Goal: Information Seeking & Learning: Find specific fact

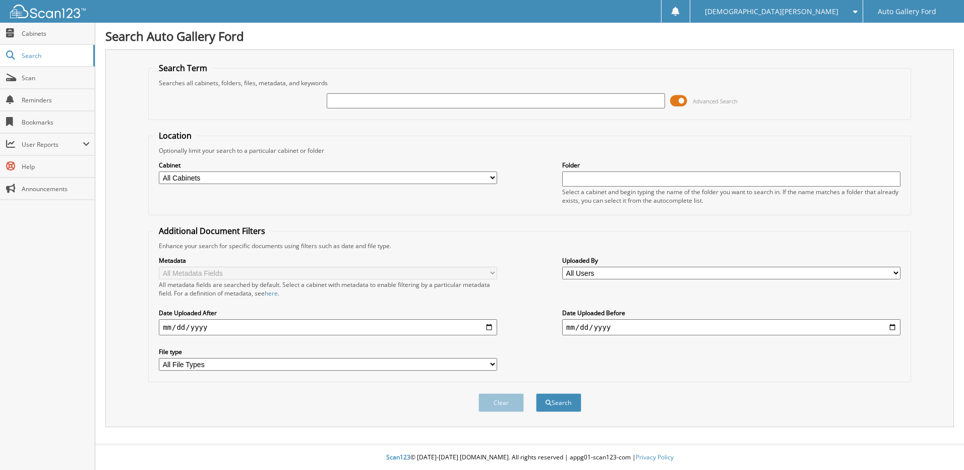
click at [520, 87] on div "Searches all cabinets, folders, files, metadata, and keywords" at bounding box center [530, 83] width 752 height 9
click at [513, 103] on input "text" at bounding box center [496, 100] width 338 height 15
type input "roddy"
click at [536, 393] on button "Search" at bounding box center [558, 402] width 45 height 19
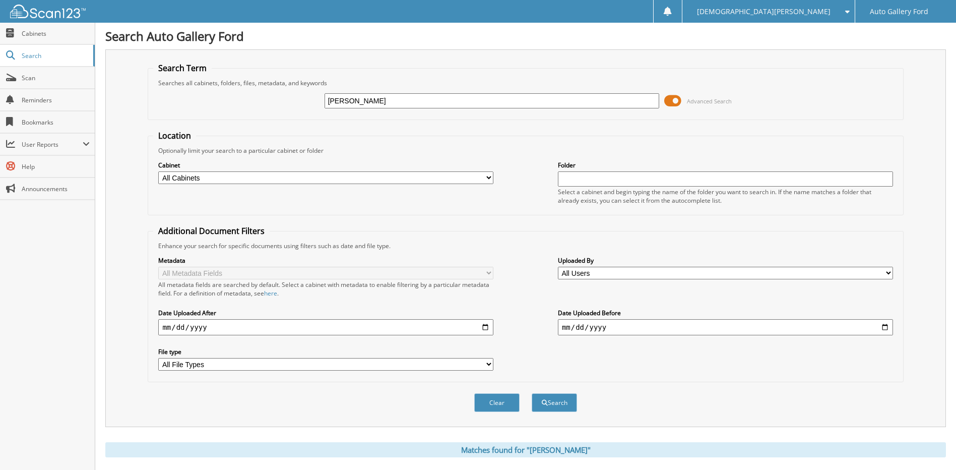
drag, startPoint x: 192, startPoint y: 122, endPoint x: 127, endPoint y: 123, distance: 64.5
click at [164, 123] on form "Search Term Searches all cabinets, folders, files, metadata, and keywords roddy…" at bounding box center [526, 243] width 756 height 360
type input "a81530"
click at [532, 393] on button "Search" at bounding box center [554, 402] width 45 height 19
drag, startPoint x: 375, startPoint y: 94, endPoint x: 205, endPoint y: 108, distance: 170.0
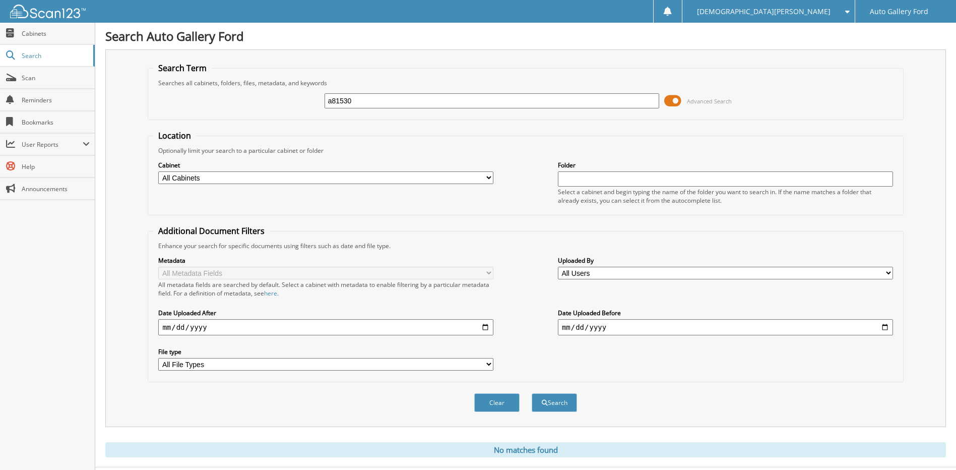
click at [205, 108] on div "a81530 Advanced Search" at bounding box center [525, 100] width 745 height 27
type input "sra81530"
click at [532, 393] on button "Search" at bounding box center [554, 402] width 45 height 19
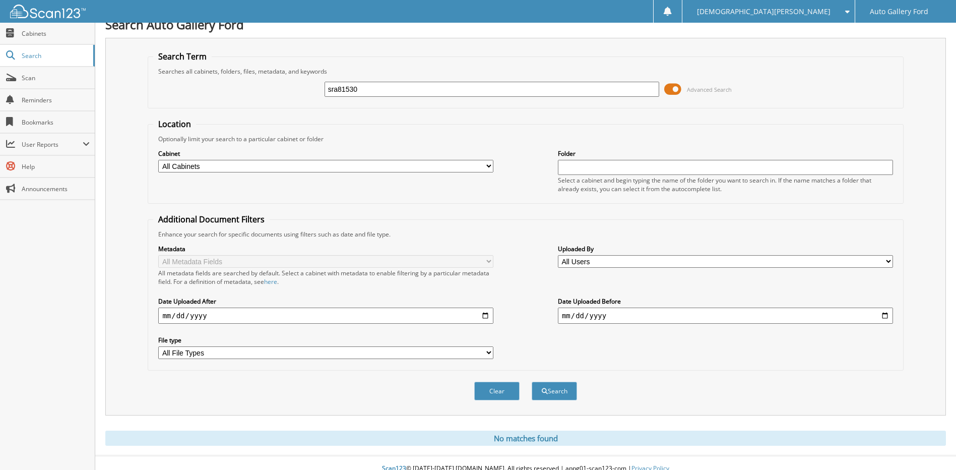
scroll to position [23, 0]
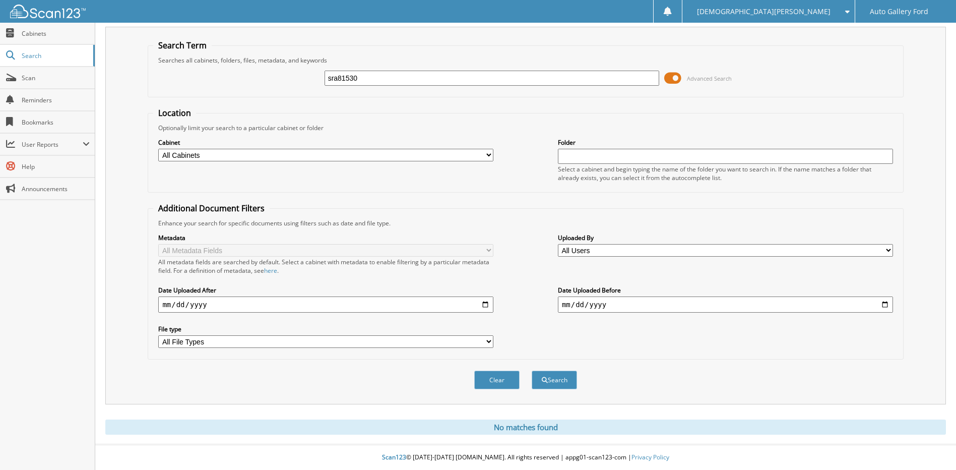
drag, startPoint x: 378, startPoint y: 70, endPoint x: 213, endPoint y: 99, distance: 166.9
click at [219, 98] on form "Search Term Searches all cabinets, folders, files, metadata, and keywords sra81…" at bounding box center [526, 220] width 756 height 360
type input "[PERSON_NAME]"
click at [532, 371] on button "Search" at bounding box center [554, 380] width 45 height 19
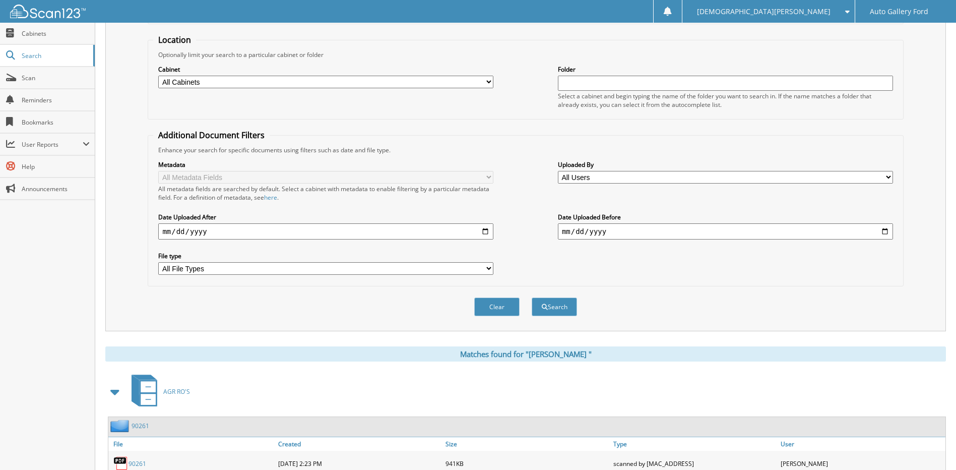
scroll to position [150, 0]
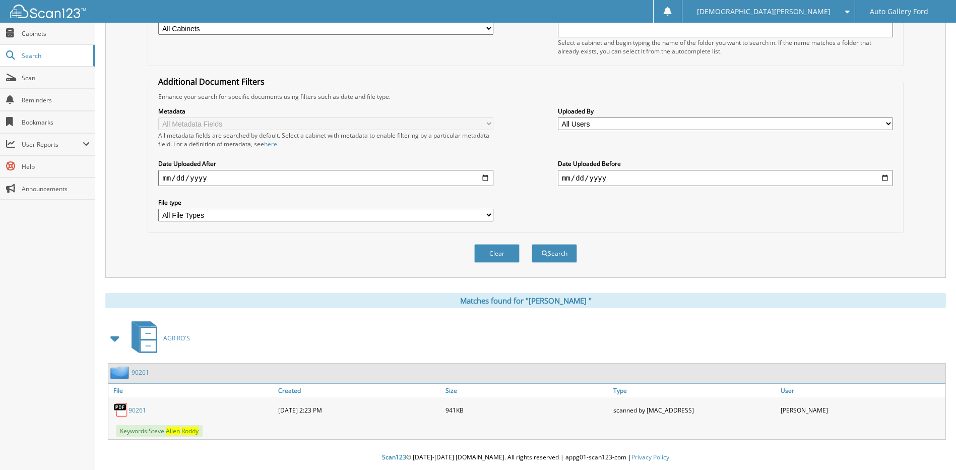
click at [138, 409] on link "9 0 2 6 1" at bounding box center [138, 410] width 18 height 9
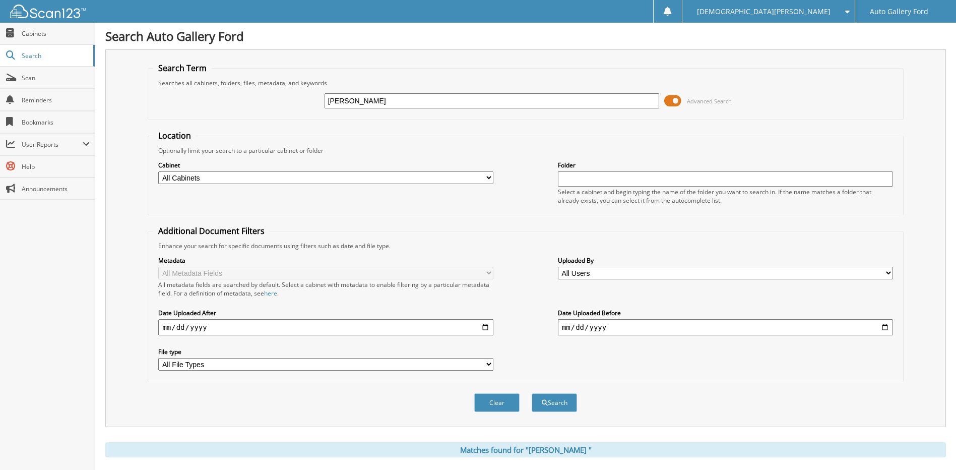
drag, startPoint x: 372, startPoint y: 99, endPoint x: 161, endPoint y: 119, distance: 211.7
click at [252, 112] on div "[PERSON_NAME] Advanced Search" at bounding box center [525, 100] width 745 height 27
click at [369, 107] on input "text" at bounding box center [492, 100] width 335 height 15
click at [364, 101] on input "text" at bounding box center [492, 100] width 335 height 15
click at [362, 106] on input "text" at bounding box center [492, 100] width 335 height 15
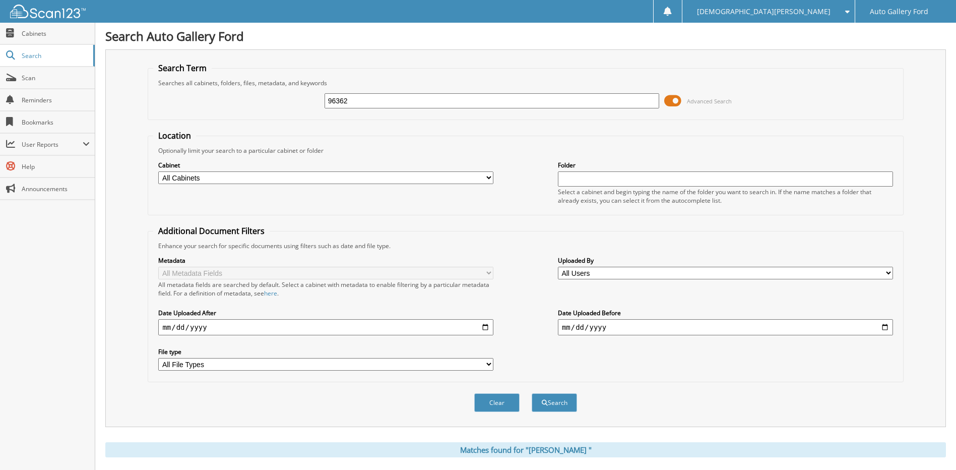
type input "96362"
click at [532, 393] on button "Search" at bounding box center [554, 402] width 45 height 19
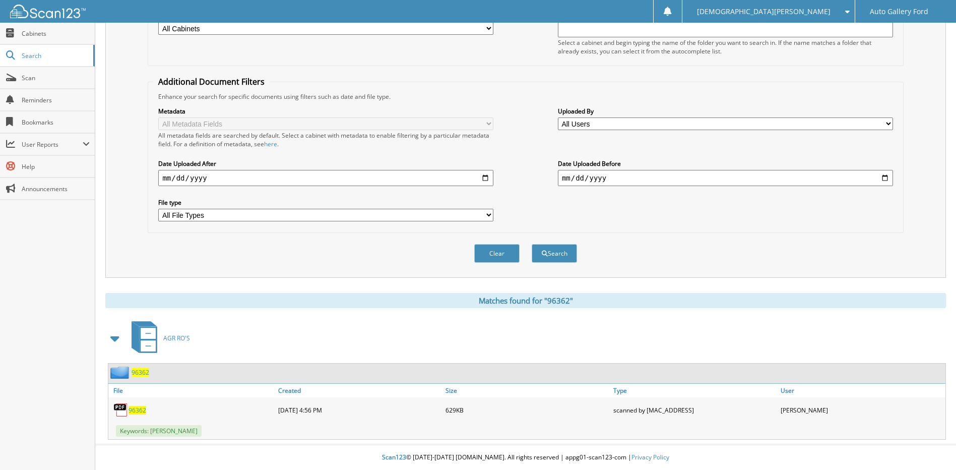
click at [140, 406] on span "96362" at bounding box center [138, 410] width 18 height 9
